Goal: Check status: Check status

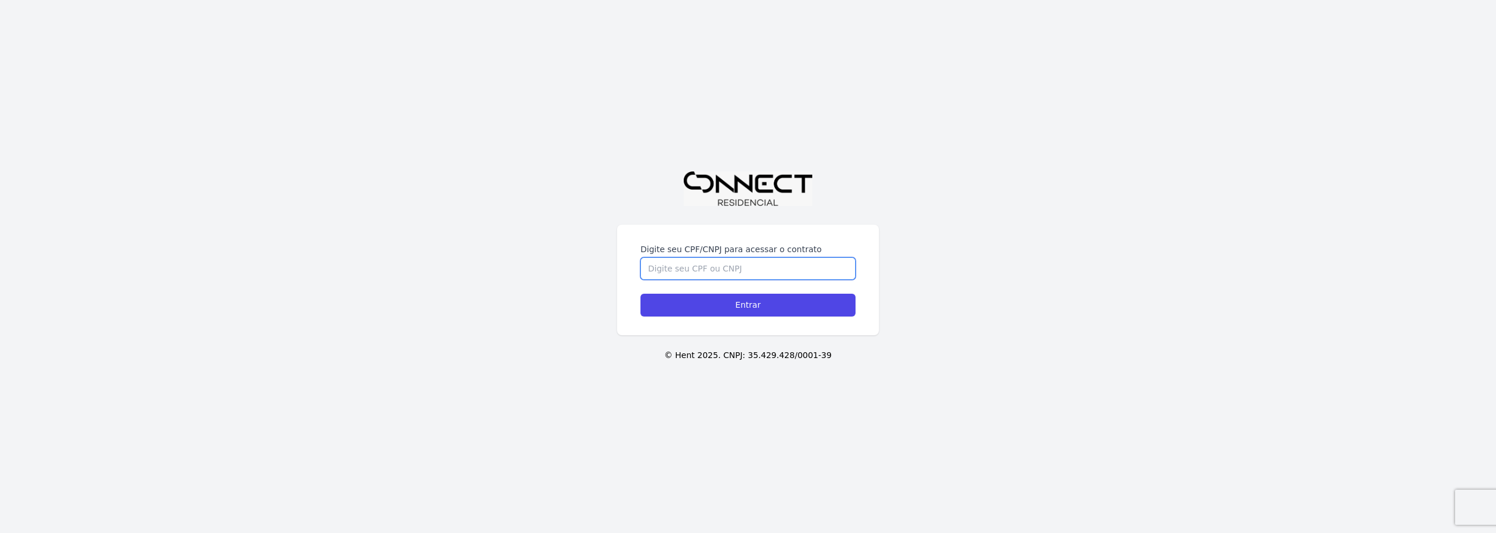
click at [723, 257] on input "Digite seu CPF/CNPJ para acessar o contrato" at bounding box center [748, 268] width 215 height 22
type input "03138948090"
click at [641, 293] on input "Entrar" at bounding box center [748, 304] width 215 height 23
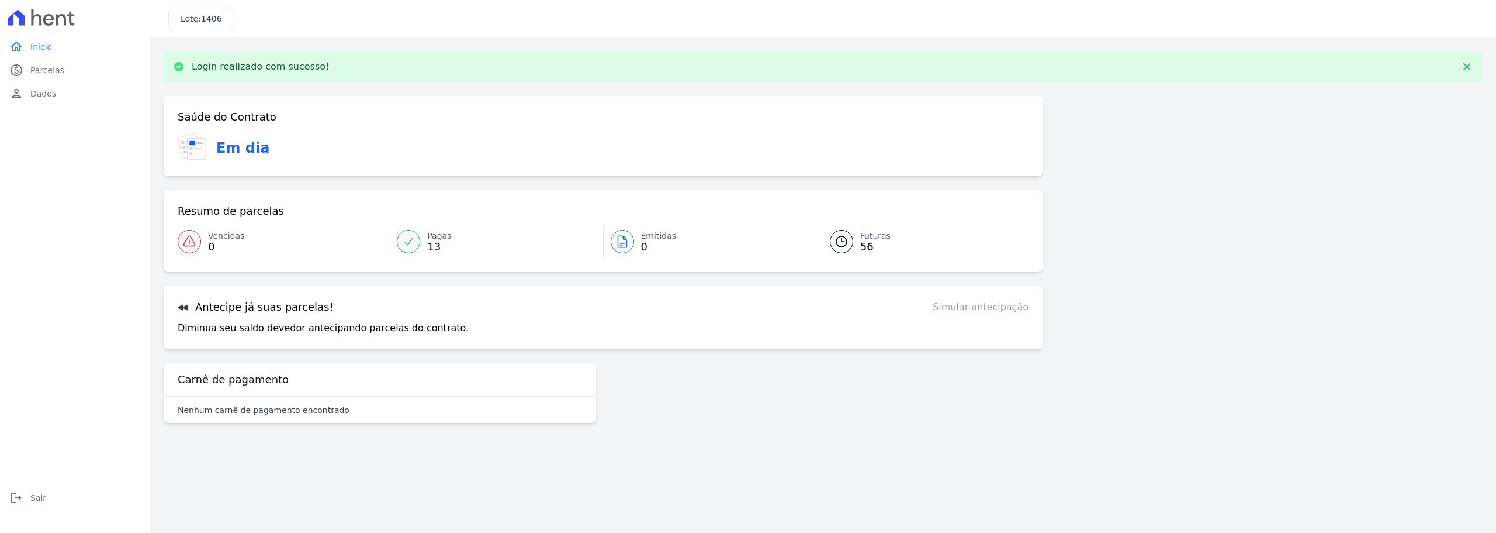
click at [856, 246] on link "Futuras 56" at bounding box center [922, 241] width 213 height 33
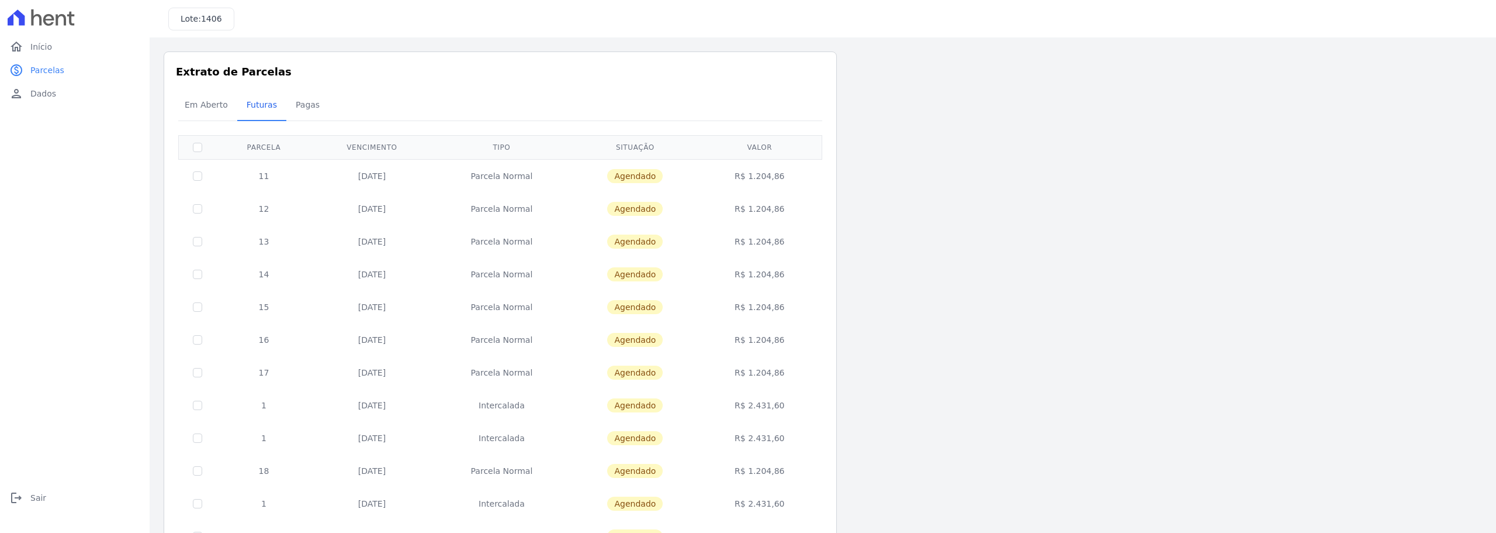
scroll to position [350, 0]
